Goal: Information Seeking & Learning: Learn about a topic

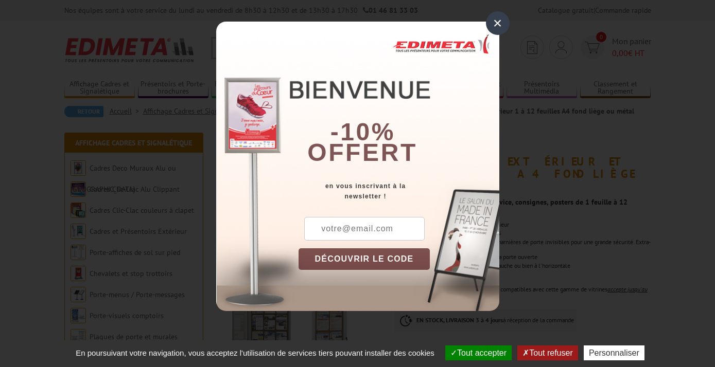
click at [494, 23] on div "×" at bounding box center [498, 23] width 24 height 24
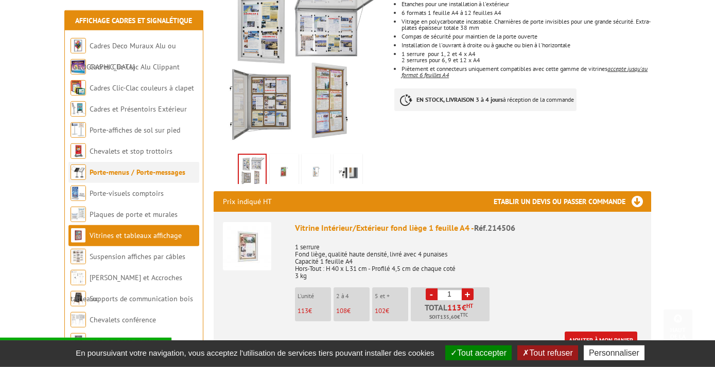
scroll to position [222, 0]
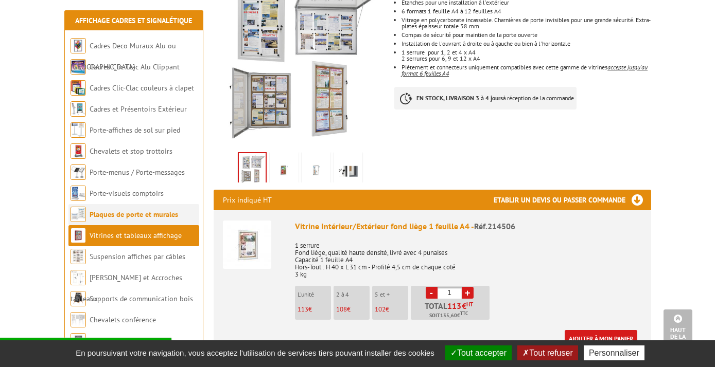
click at [157, 216] on link "Plaques de porte et murales" at bounding box center [134, 214] width 89 height 9
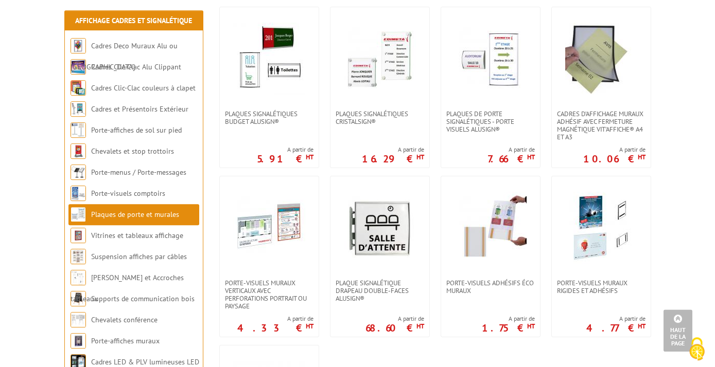
scroll to position [389, 0]
click at [595, 109] on link at bounding box center [601, 57] width 99 height 103
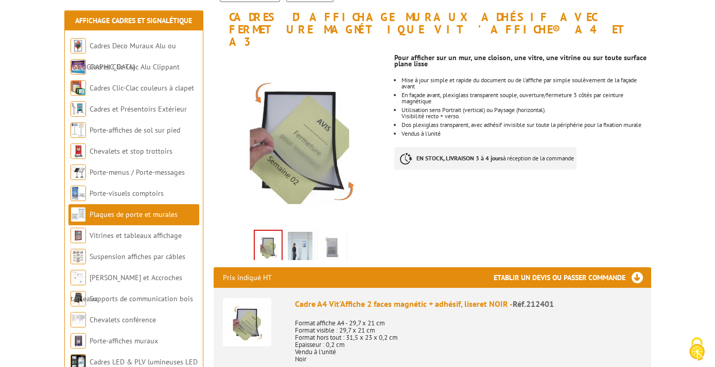
scroll to position [167, 0]
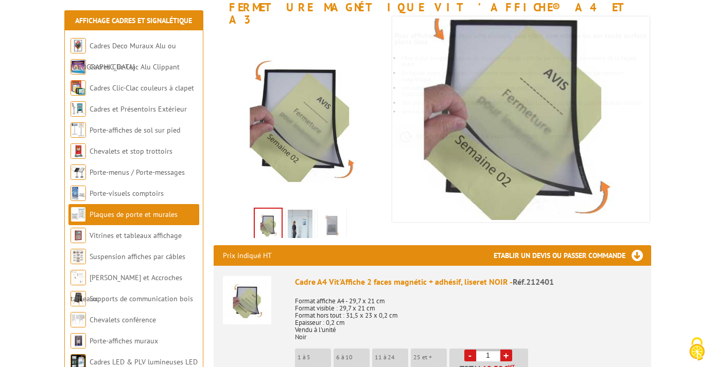
click at [300, 211] on img at bounding box center [300, 226] width 25 height 32
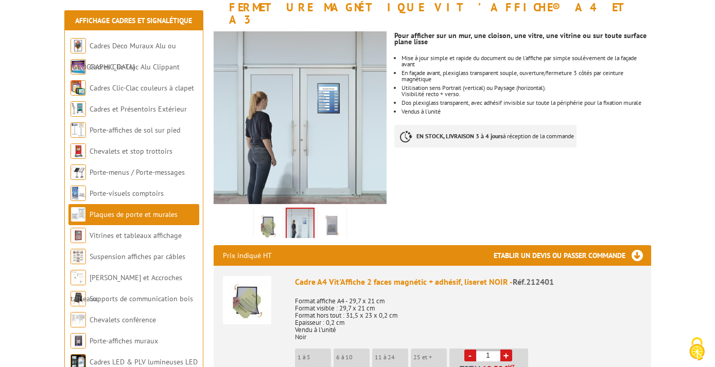
click at [333, 213] on img at bounding box center [332, 226] width 25 height 32
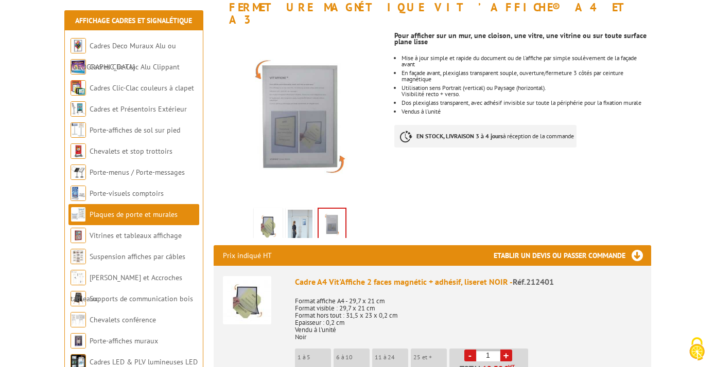
click at [270, 211] on img at bounding box center [268, 226] width 25 height 32
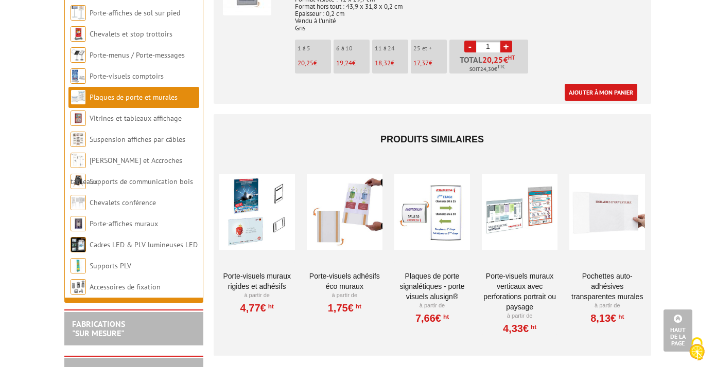
scroll to position [945, 0]
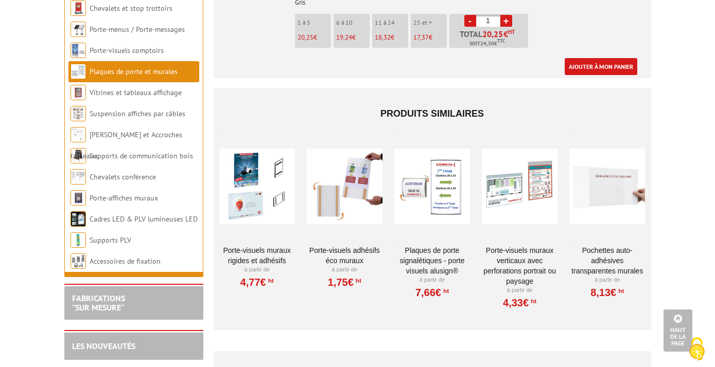
click at [526, 166] on div at bounding box center [520, 186] width 76 height 103
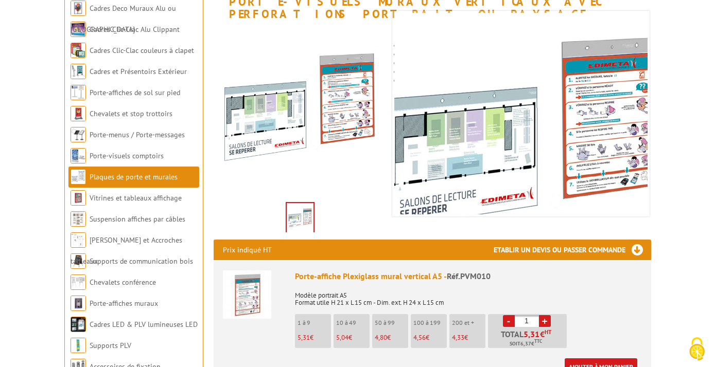
scroll to position [222, 0]
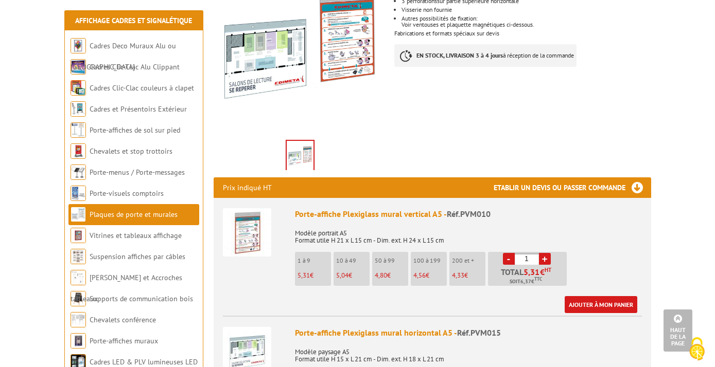
click at [246, 216] on img at bounding box center [247, 232] width 48 height 48
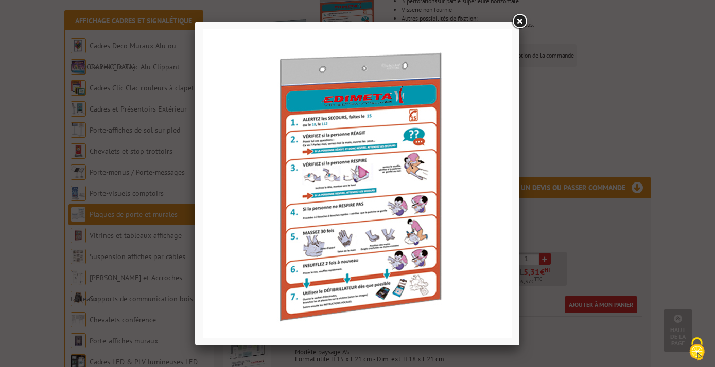
click at [523, 22] on link at bounding box center [519, 21] width 19 height 19
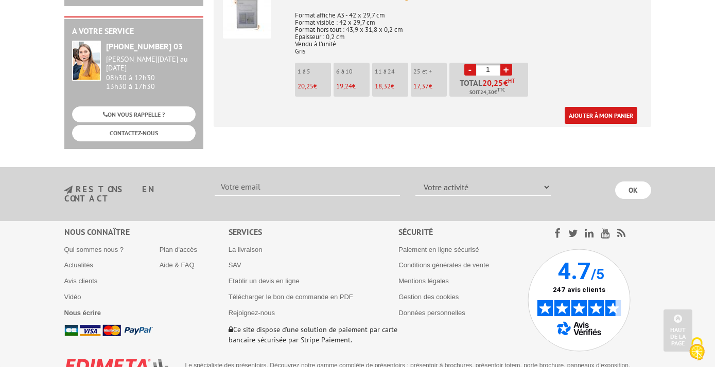
scroll to position [896, 0]
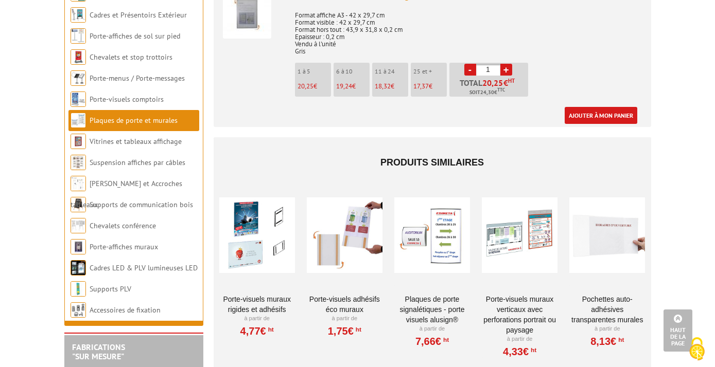
click at [613, 219] on div at bounding box center [607, 235] width 76 height 103
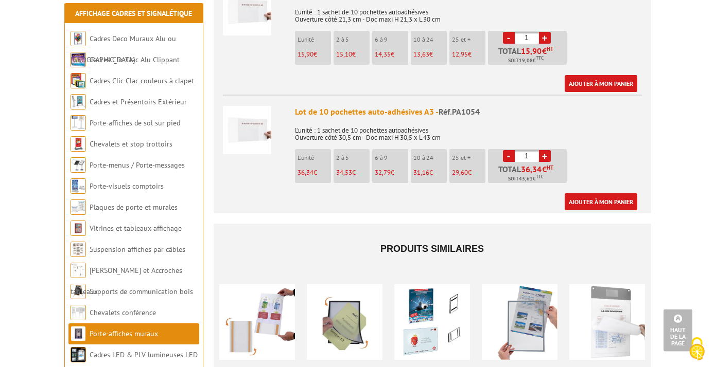
scroll to position [722, 0]
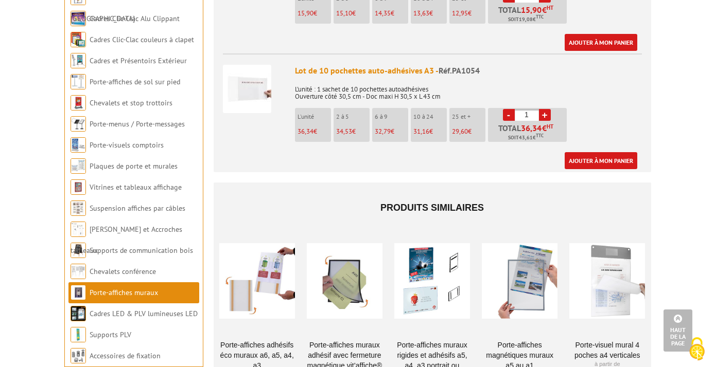
click at [266, 340] on link "Porte-affiches adhésifs éco muraux A6, A5, A4, A3" at bounding box center [257, 355] width 76 height 31
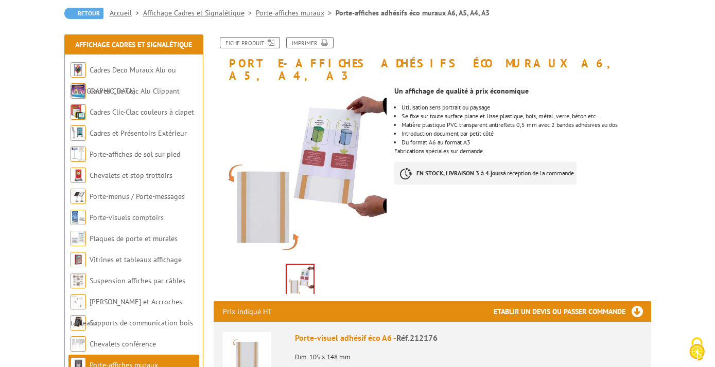
scroll to position [111, 0]
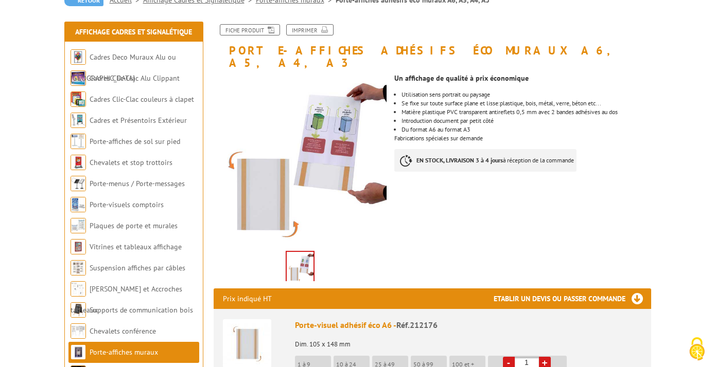
click at [327, 161] on img at bounding box center [300, 160] width 173 height 173
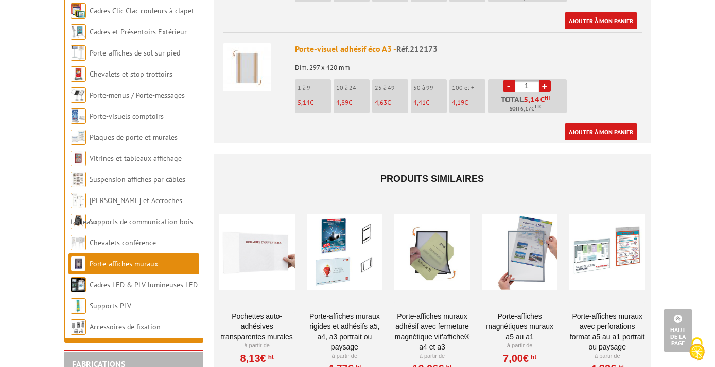
scroll to position [778, 0]
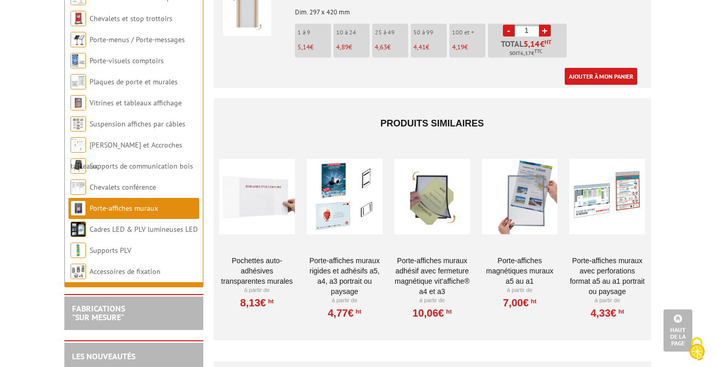
click at [423, 201] on div at bounding box center [432, 196] width 76 height 103
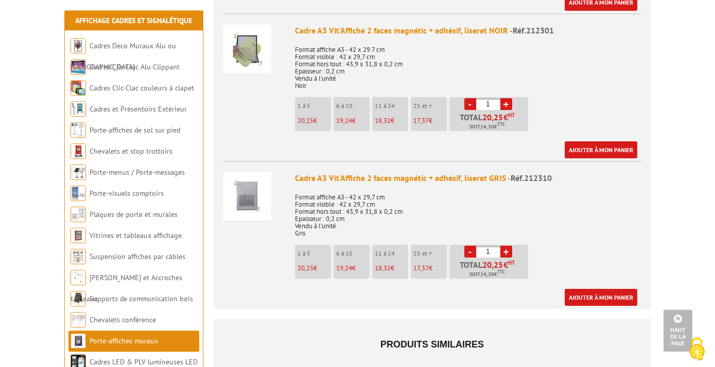
scroll to position [722, 0]
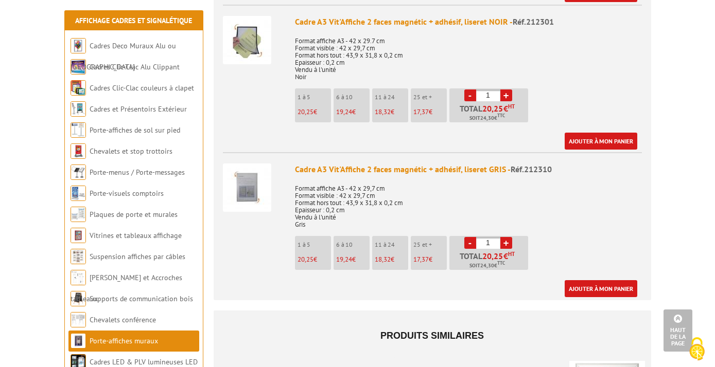
click at [250, 172] on img at bounding box center [247, 188] width 48 height 48
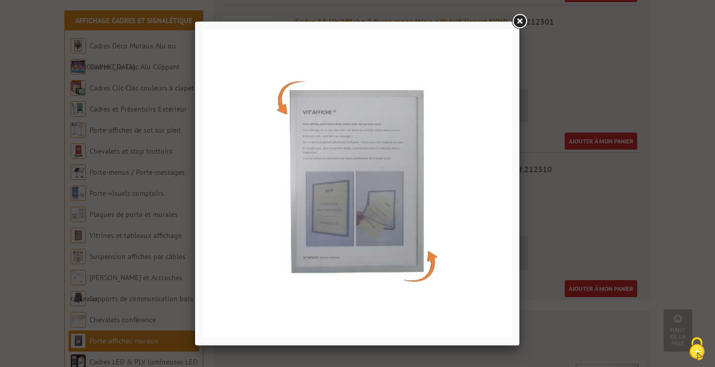
click at [525, 21] on link at bounding box center [519, 21] width 19 height 19
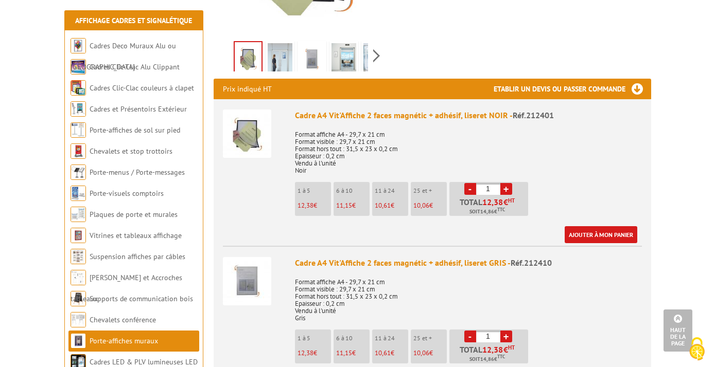
scroll to position [222, 0]
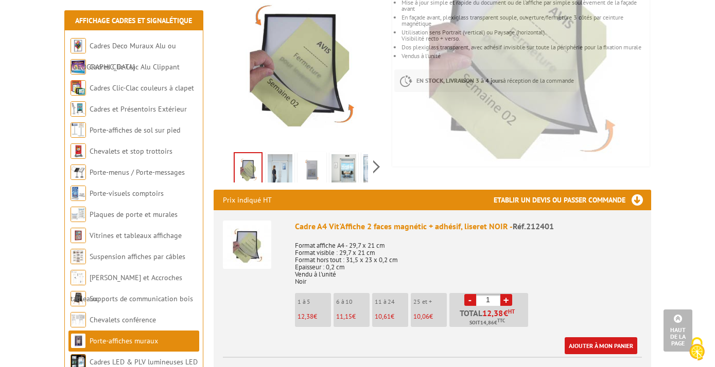
click at [374, 154] on div "Previous Next" at bounding box center [300, 167] width 173 height 36
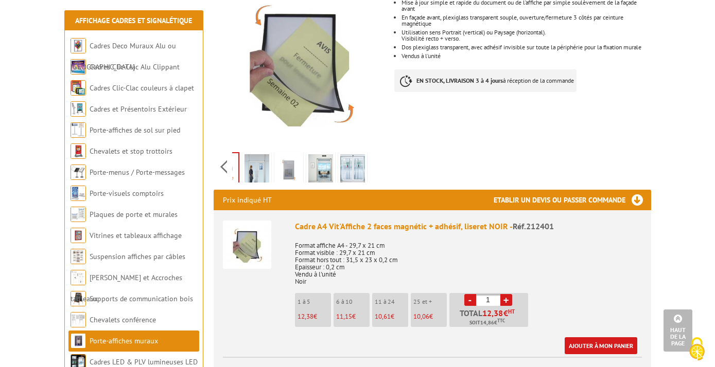
click at [288, 157] on img at bounding box center [288, 170] width 25 height 32
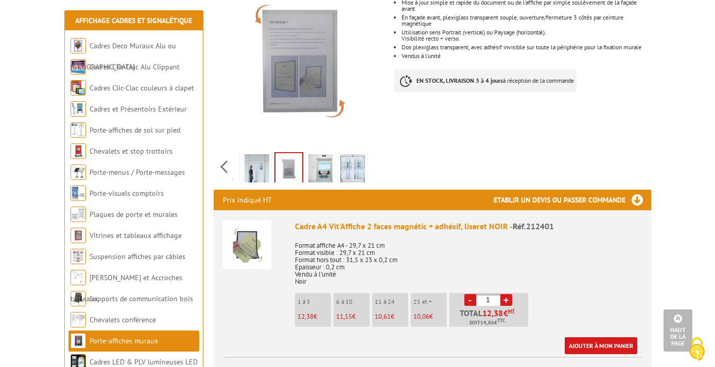
click at [318, 154] on img at bounding box center [320, 170] width 25 height 32
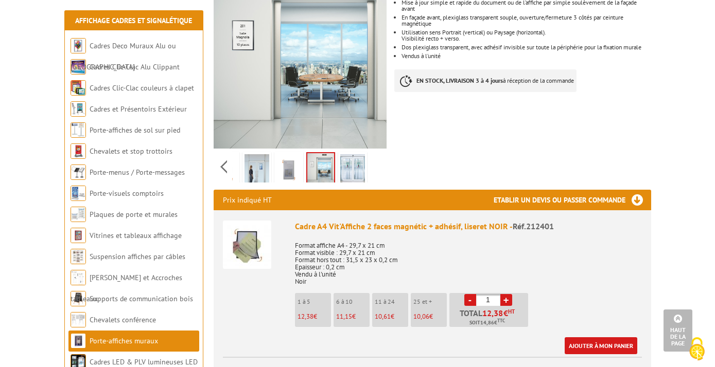
click at [356, 155] on img at bounding box center [352, 170] width 25 height 32
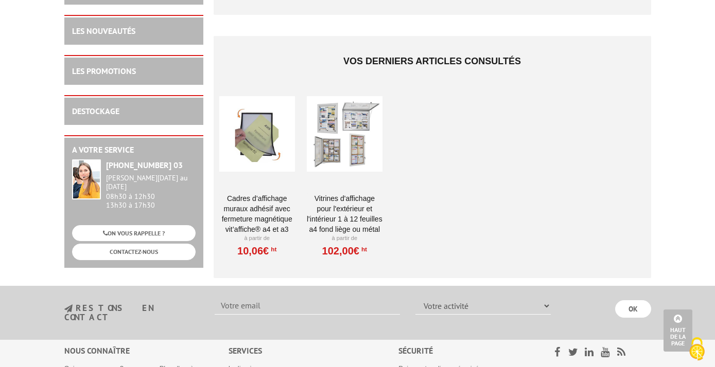
scroll to position [1278, 0]
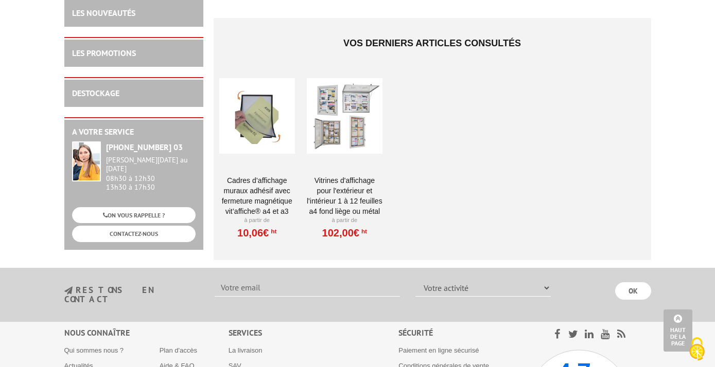
click at [352, 121] on div at bounding box center [345, 116] width 76 height 103
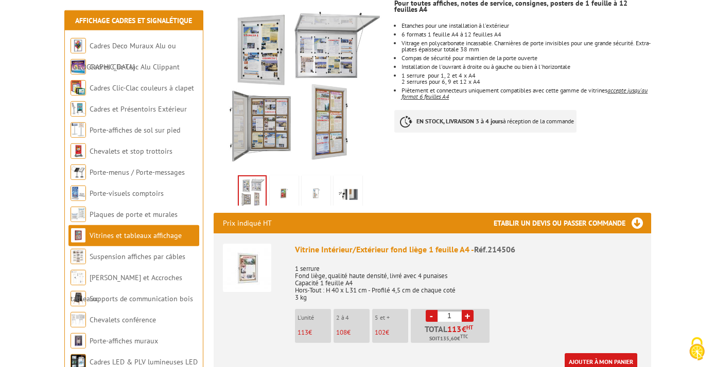
scroll to position [222, 0]
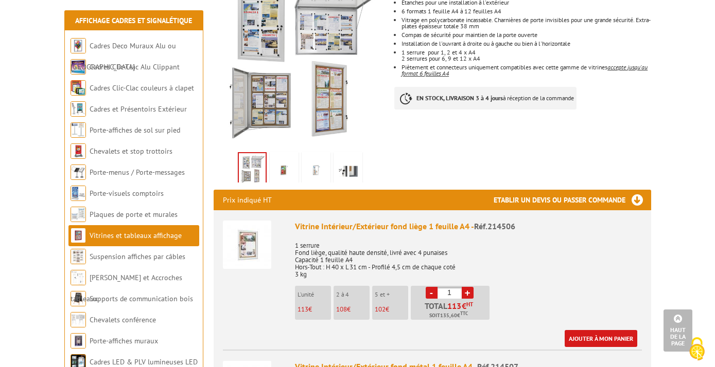
click at [279, 154] on img at bounding box center [284, 170] width 25 height 32
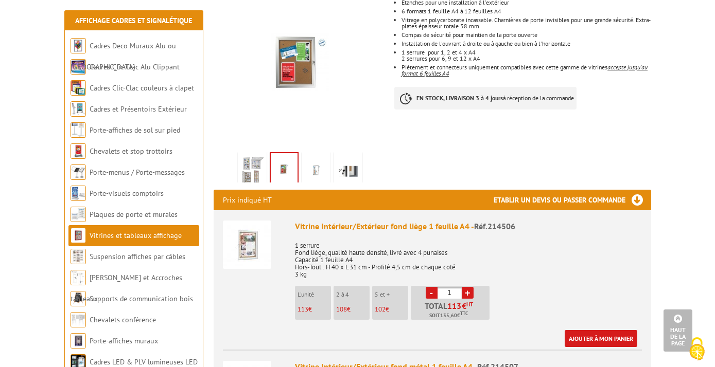
click at [309, 160] on img at bounding box center [316, 170] width 25 height 32
click at [337, 163] on img at bounding box center [348, 170] width 25 height 32
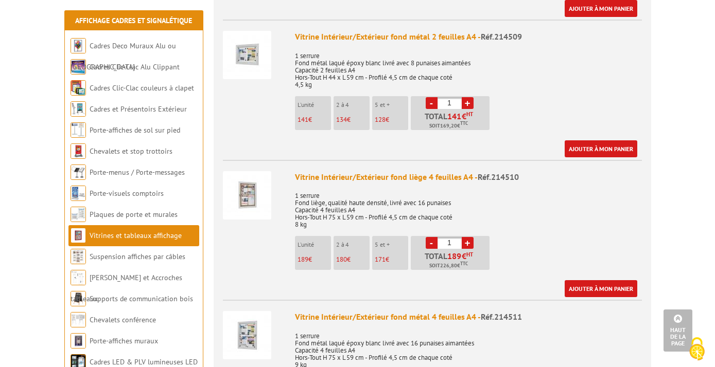
scroll to position [889, 0]
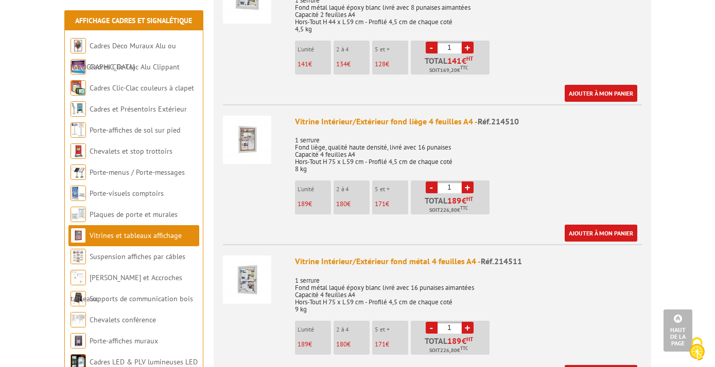
click at [252, 127] on img at bounding box center [247, 140] width 48 height 48
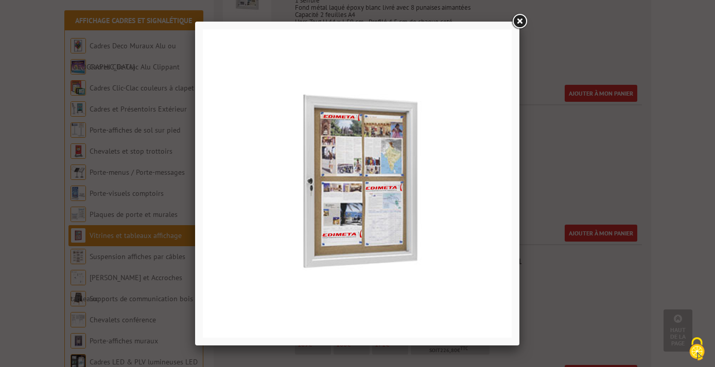
click at [524, 19] on link at bounding box center [519, 21] width 19 height 19
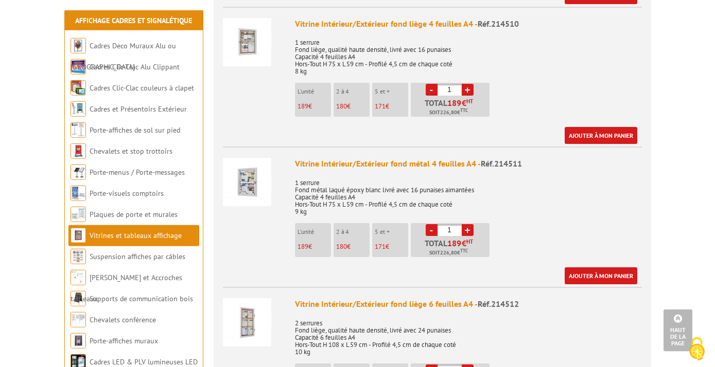
scroll to position [1056, 0]
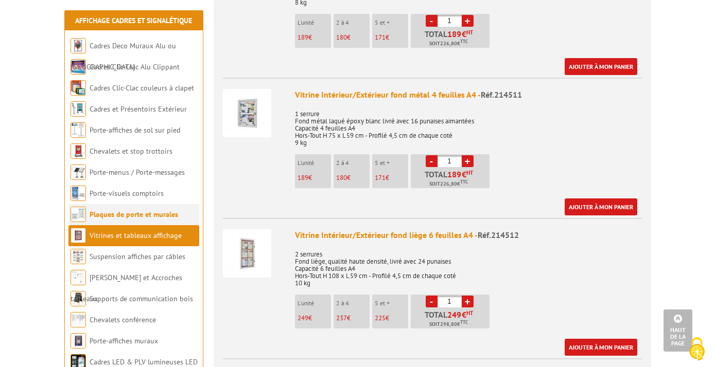
click at [125, 216] on link "Plaques de porte et murales" at bounding box center [134, 214] width 89 height 9
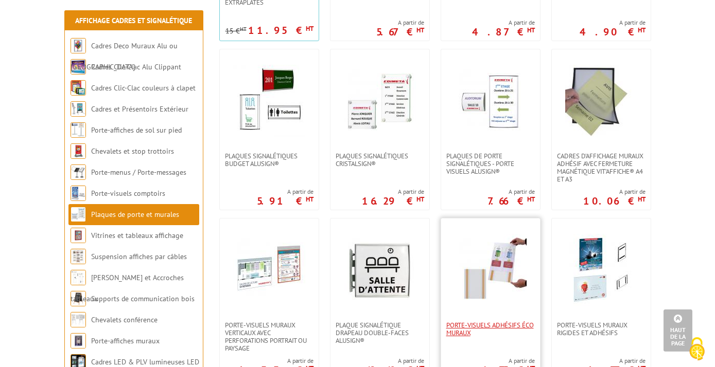
scroll to position [333, 0]
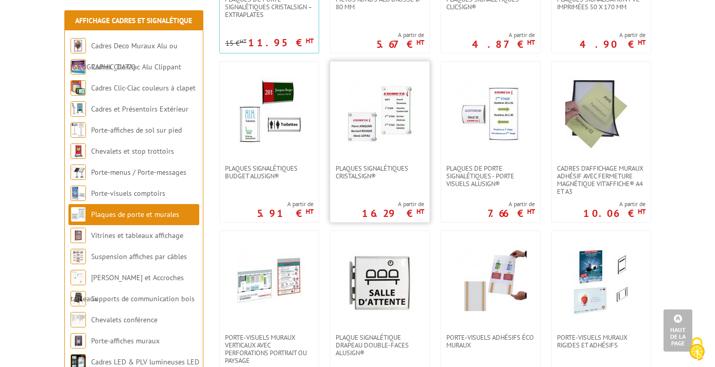
click at [368, 159] on link at bounding box center [379, 113] width 99 height 103
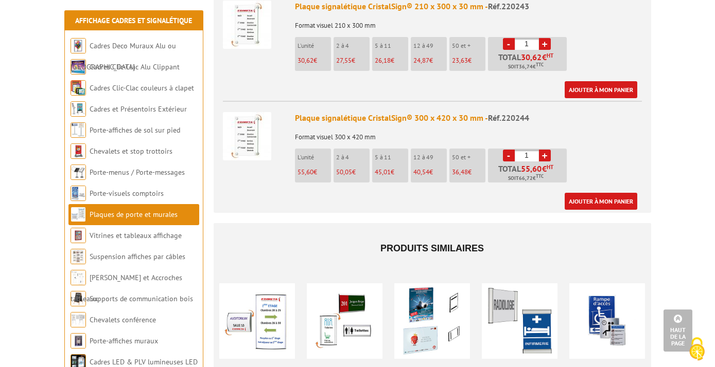
scroll to position [778, 0]
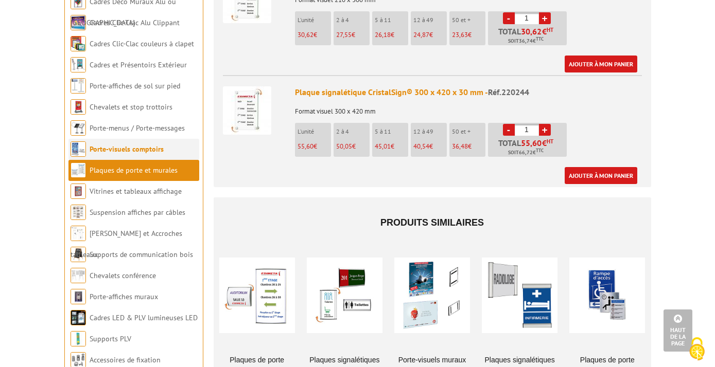
click at [141, 154] on link "Porte-visuels comptoirs" at bounding box center [127, 149] width 74 height 9
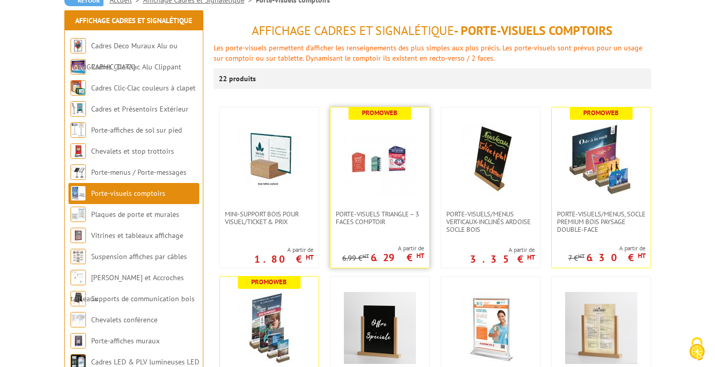
scroll to position [278, 0]
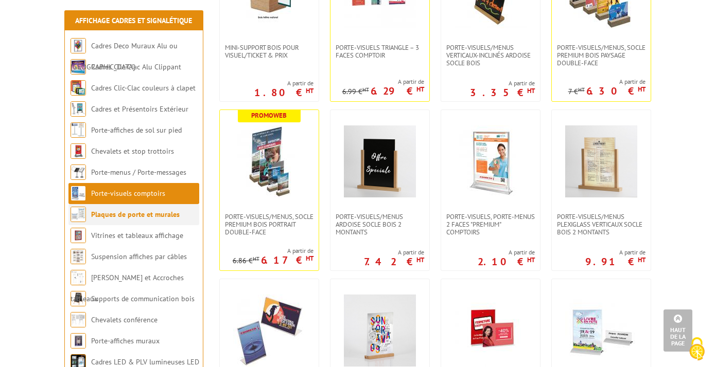
click at [143, 217] on link "Plaques de porte et murales" at bounding box center [135, 214] width 89 height 9
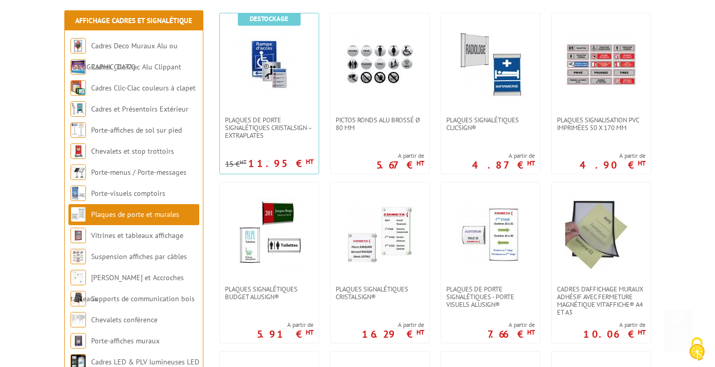
scroll to position [222, 0]
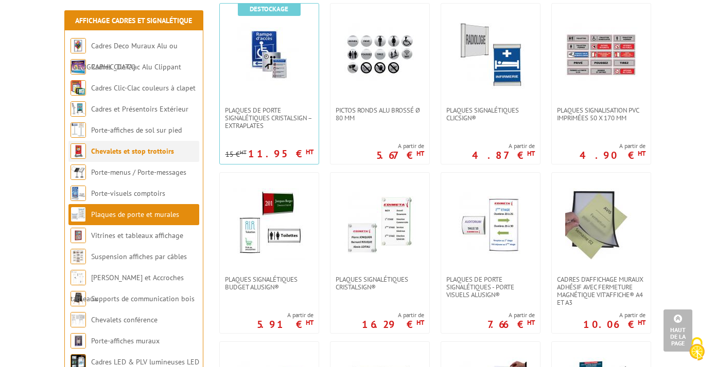
click at [107, 152] on link "Chevalets et stop trottoirs" at bounding box center [132, 151] width 83 height 9
